Goal: Register for event/course

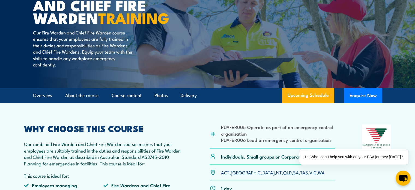
scroll to position [136, 0]
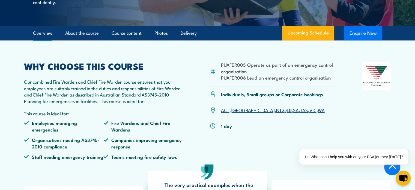
click at [357, 40] on button "Enquire Now" at bounding box center [363, 33] width 38 height 15
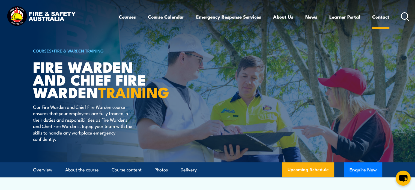
click at [383, 14] on link "Contact" at bounding box center [380, 17] width 17 height 14
